Goal: Share content

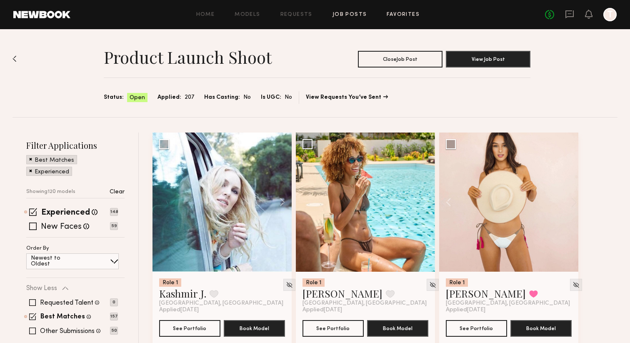
click at [395, 17] on link "Favorites" at bounding box center [402, 14] width 33 height 5
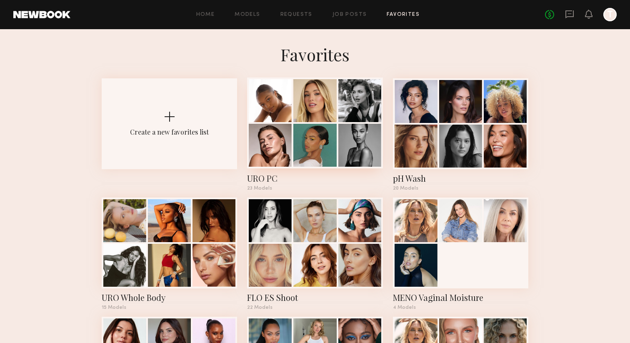
click at [317, 152] on div at bounding box center [314, 145] width 43 height 43
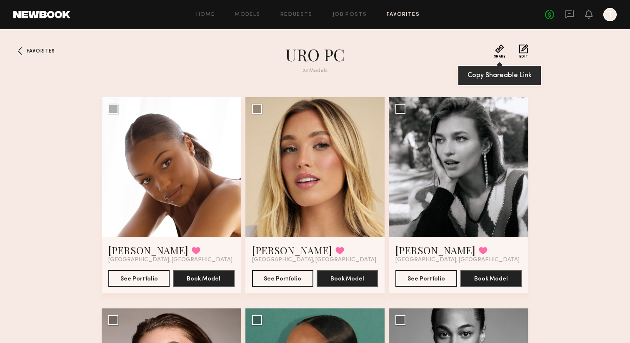
click at [500, 51] on button "Share" at bounding box center [499, 51] width 12 height 14
click at [551, 58] on div "Favorites URO PC 23 Models Share Copy Shareable Link Edit Ashley W. Favorited L…" at bounding box center [315, 288] width 630 height 488
